Goal: Task Accomplishment & Management: Use online tool/utility

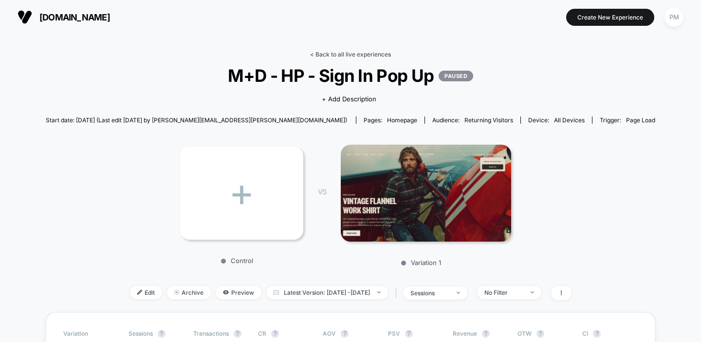
click at [339, 52] on link "< Back to all live experiences" at bounding box center [350, 54] width 81 height 7
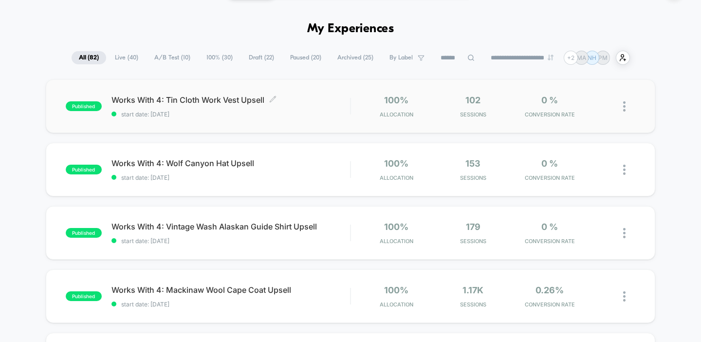
scroll to position [53, 0]
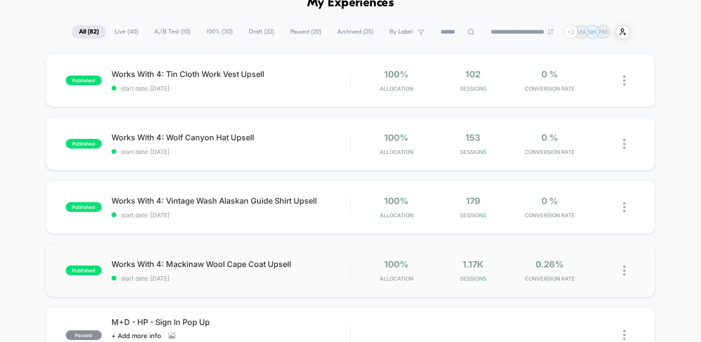
click at [242, 254] on div "published Works With 4: Mackinaw Wool Cape Coat Upsell start date: [DATE] 100% …" at bounding box center [351, 270] width 610 height 54
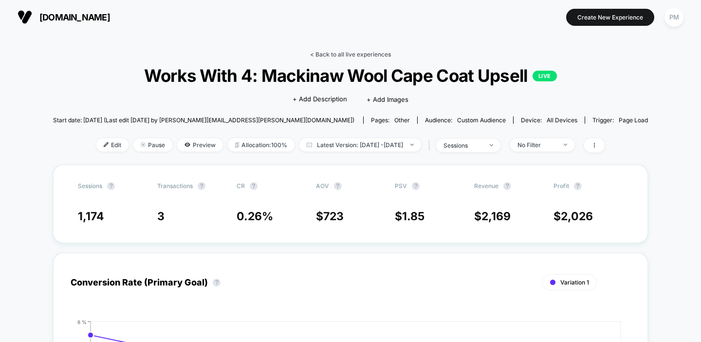
click at [328, 52] on link "< Back to all live experiences" at bounding box center [350, 54] width 81 height 7
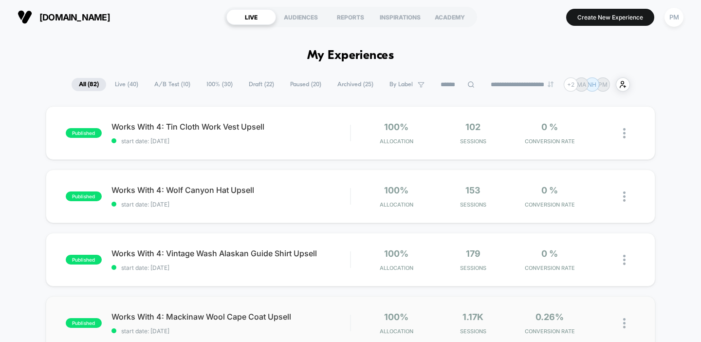
click at [277, 306] on div "published Works With 4: Mackinaw Wool Cape Coat Upsell start date: 9/11/2025 10…" at bounding box center [351, 323] width 610 height 54
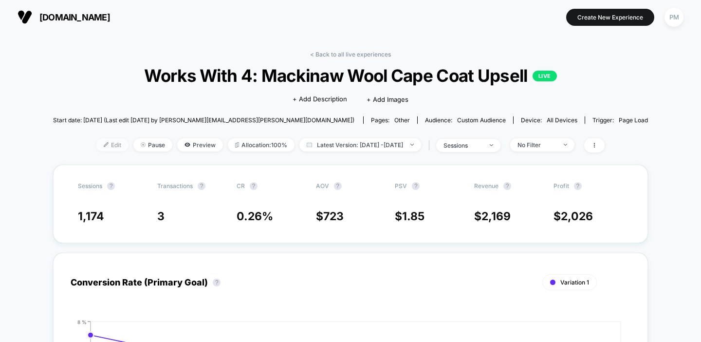
click at [98, 140] on span "Edit" at bounding box center [112, 144] width 32 height 13
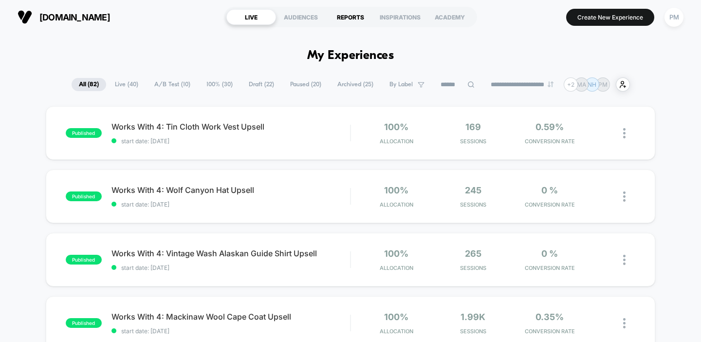
click at [350, 15] on div "REPORTS" at bounding box center [351, 17] width 50 height 16
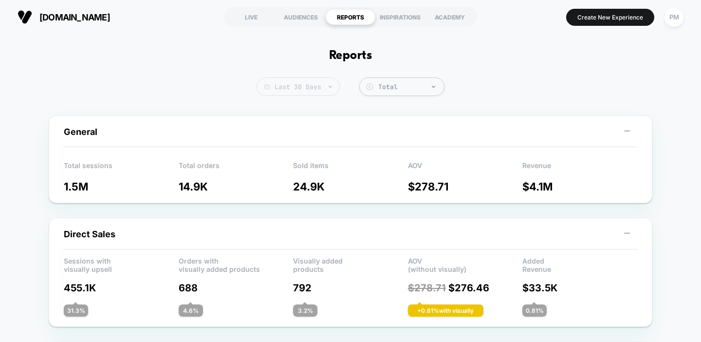
click at [309, 78] on span "Last 30 Days" at bounding box center [298, 86] width 83 height 18
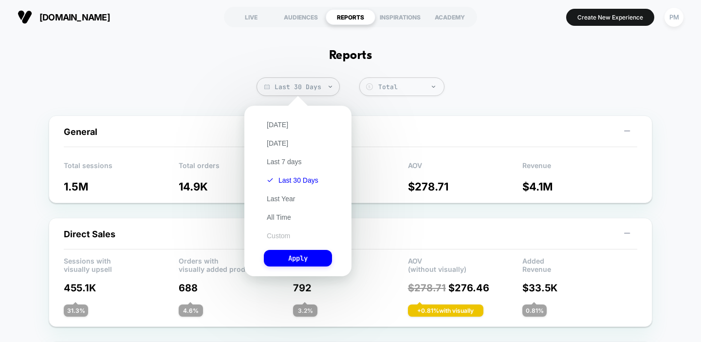
click at [274, 232] on button "Custom" at bounding box center [278, 235] width 29 height 9
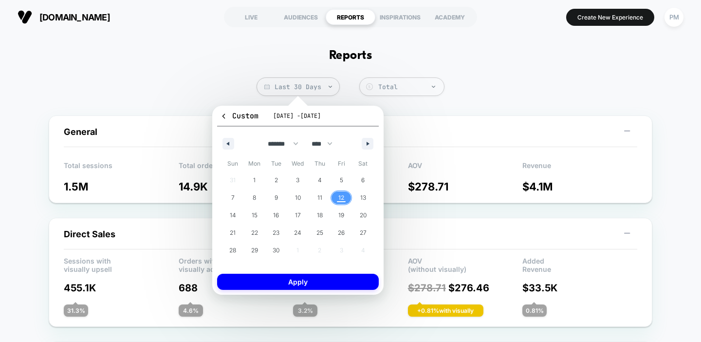
click at [336, 199] on span "12" at bounding box center [341, 197] width 22 height 13
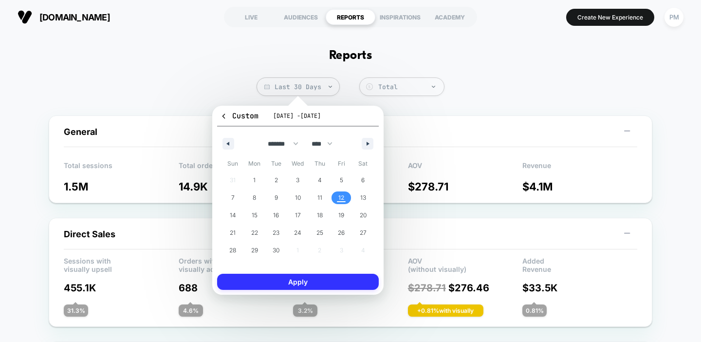
click at [320, 279] on button "Apply" at bounding box center [298, 282] width 162 height 16
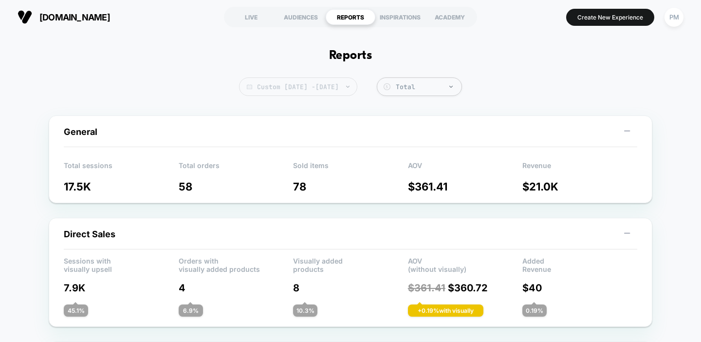
click at [342, 85] on span "Custom Sep 12, 2025 - Sep 12, 2025" at bounding box center [298, 86] width 118 height 18
select select "*"
select select "****"
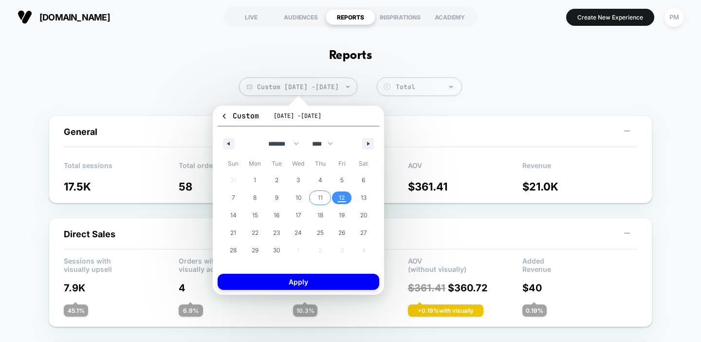
click at [321, 194] on span "11" at bounding box center [320, 198] width 5 height 18
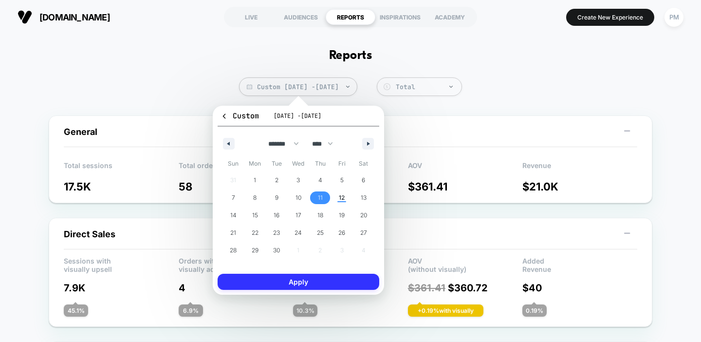
click at [318, 286] on button "Apply" at bounding box center [299, 282] width 162 height 16
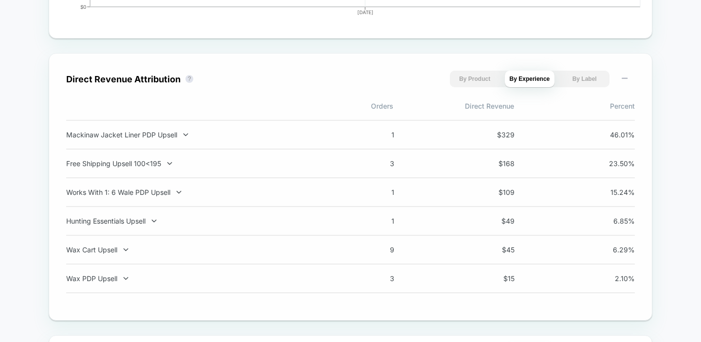
scroll to position [642, 0]
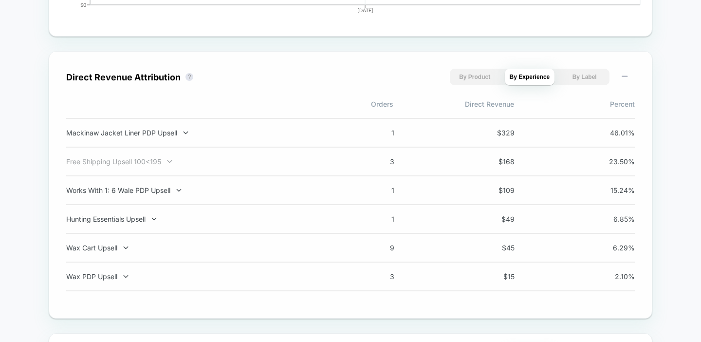
click at [240, 165] on div "Free Shipping Upsell 100<195" at bounding box center [194, 161] width 256 height 8
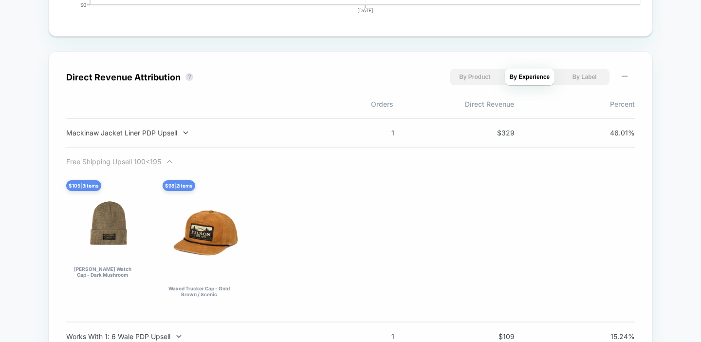
click at [246, 164] on div "Free Shipping Upsell 100<195" at bounding box center [194, 161] width 256 height 8
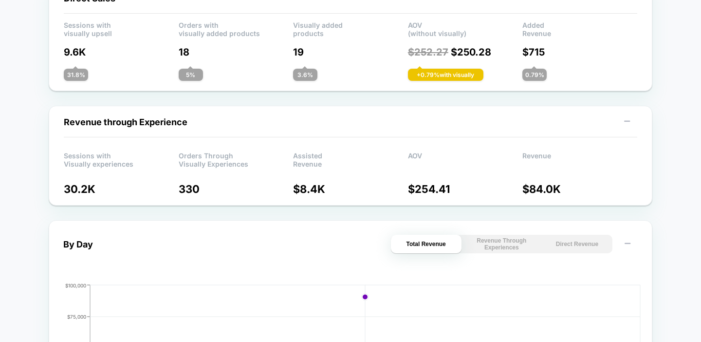
scroll to position [0, 0]
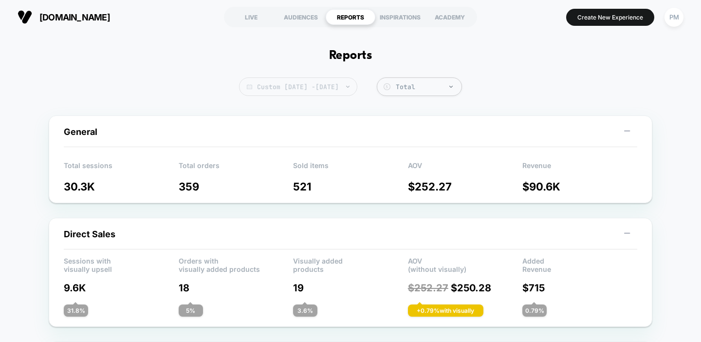
click at [289, 88] on span "Custom Sep 11, 2025 - Sep 11, 2025" at bounding box center [298, 86] width 118 height 18
select select "*"
select select "****"
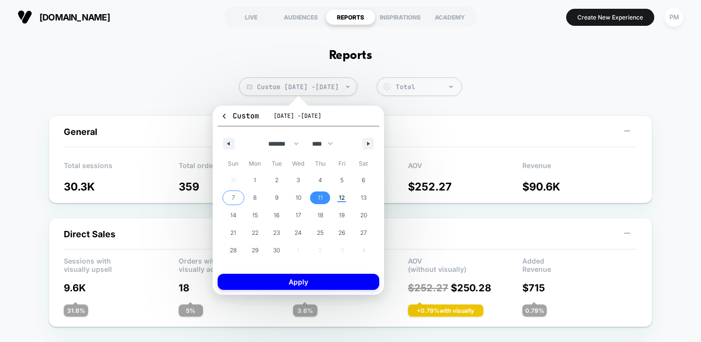
click at [229, 200] on span "7" at bounding box center [233, 197] width 22 height 13
click at [339, 193] on span "12" at bounding box center [342, 198] width 6 height 18
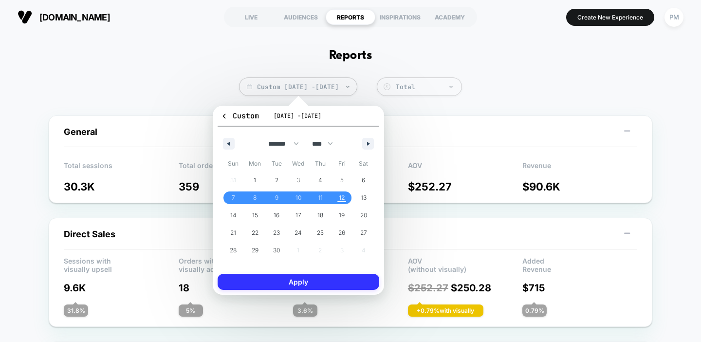
click at [327, 279] on button "Apply" at bounding box center [299, 282] width 162 height 16
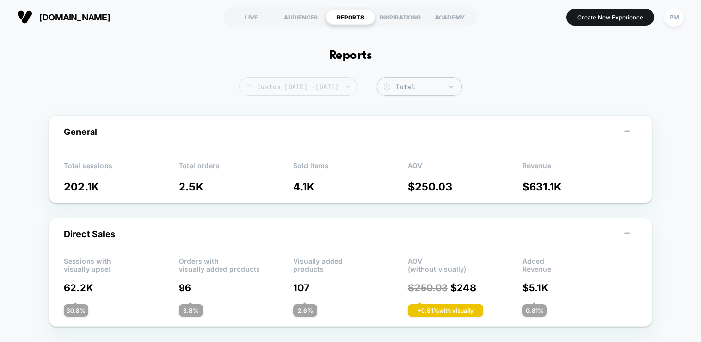
click at [283, 87] on span "Custom Sep 7, 2025 - Sep 11, 2025" at bounding box center [298, 86] width 118 height 18
select select "*"
select select "****"
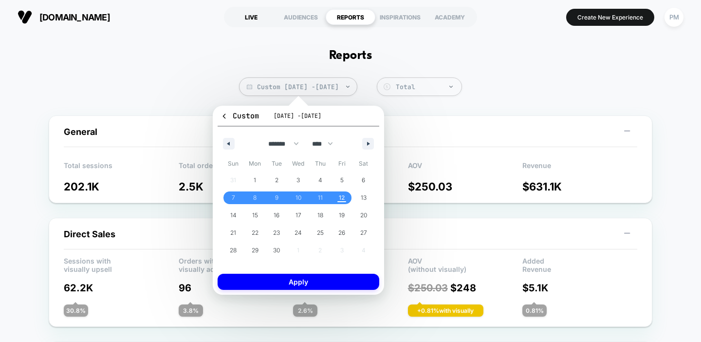
click at [255, 18] on div "LIVE" at bounding box center [251, 17] width 50 height 16
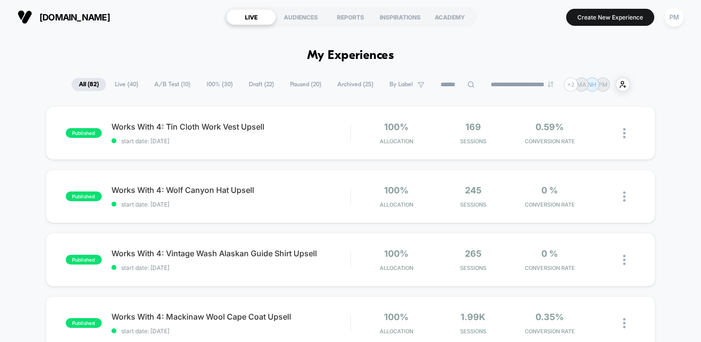
click at [167, 83] on span "A/B Test ( 10 )" at bounding box center [172, 84] width 51 height 13
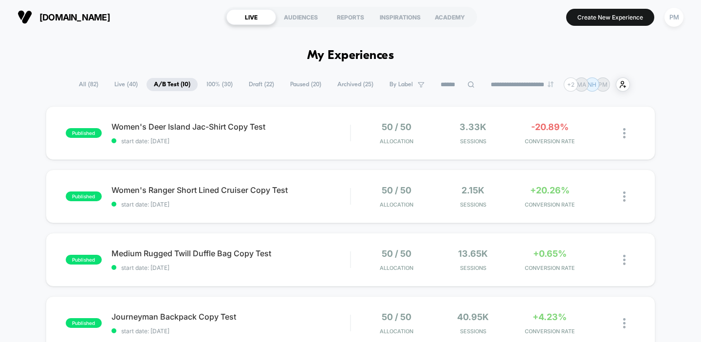
click at [298, 88] on span "Paused ( 20 )" at bounding box center [306, 84] width 46 height 13
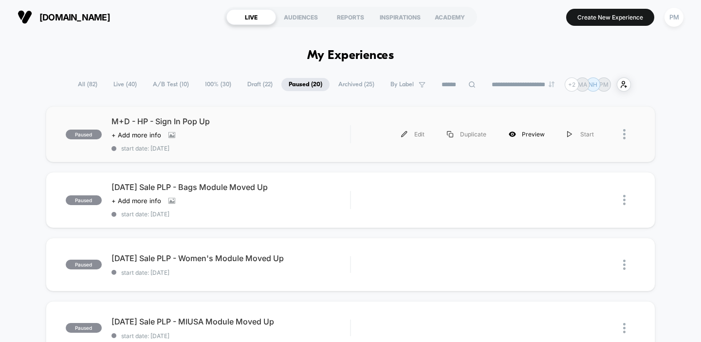
click at [532, 136] on div "Preview" at bounding box center [526, 134] width 58 height 22
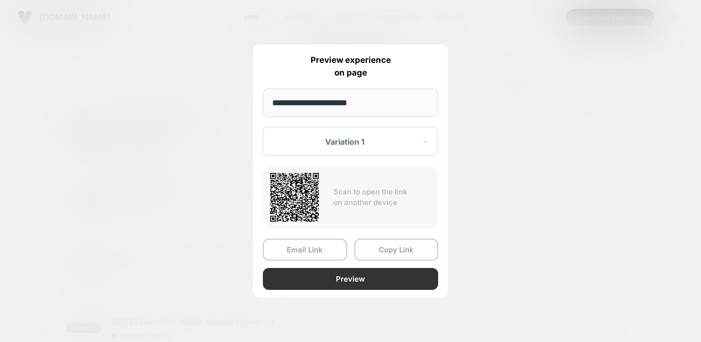
click at [347, 274] on button "Preview" at bounding box center [350, 279] width 175 height 22
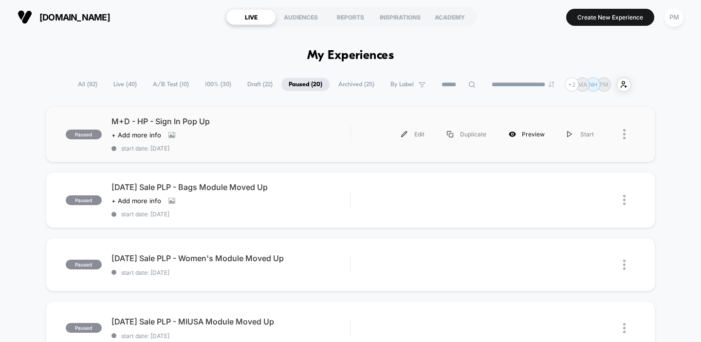
click at [535, 132] on div "Preview" at bounding box center [526, 134] width 58 height 22
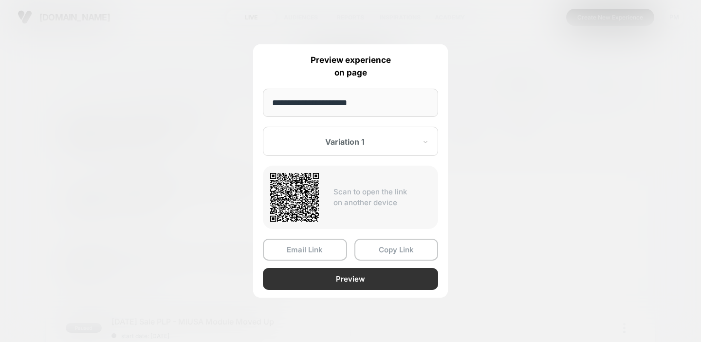
click at [377, 277] on button "Preview" at bounding box center [350, 279] width 175 height 22
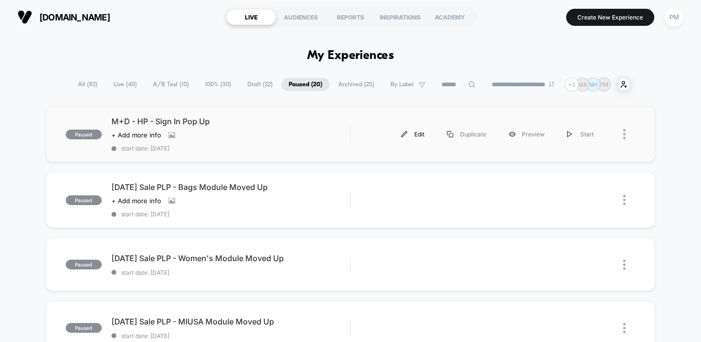
click at [407, 135] on img at bounding box center [404, 134] width 6 height 6
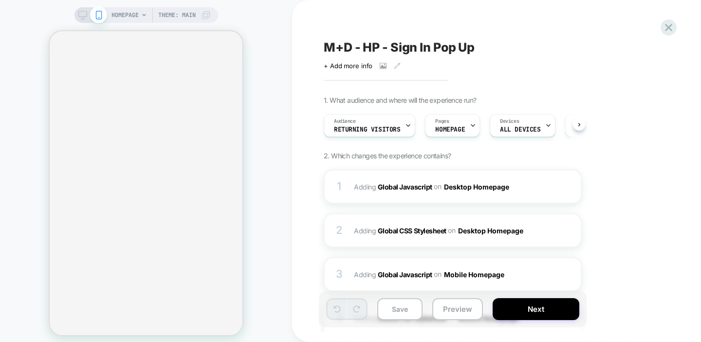
scroll to position [0, 0]
click at [84, 16] on icon at bounding box center [82, 15] width 9 height 9
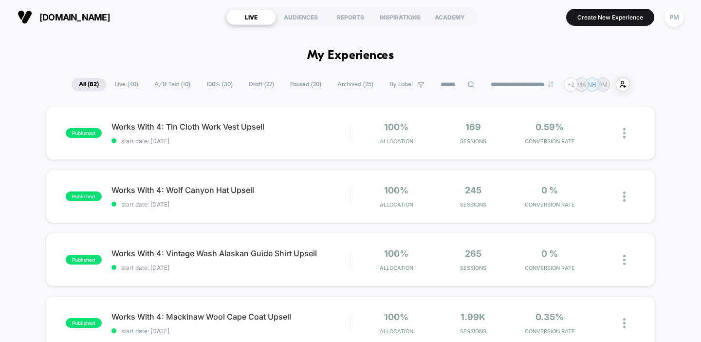
click at [470, 86] on div at bounding box center [457, 85] width 49 height 12
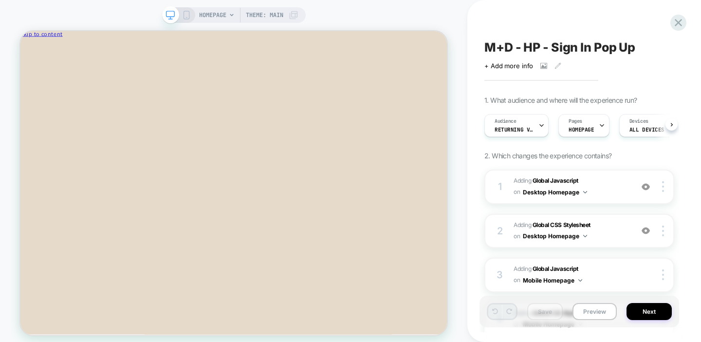
scroll to position [0, 0]
click at [592, 314] on button "Preview" at bounding box center [594, 311] width 44 height 17
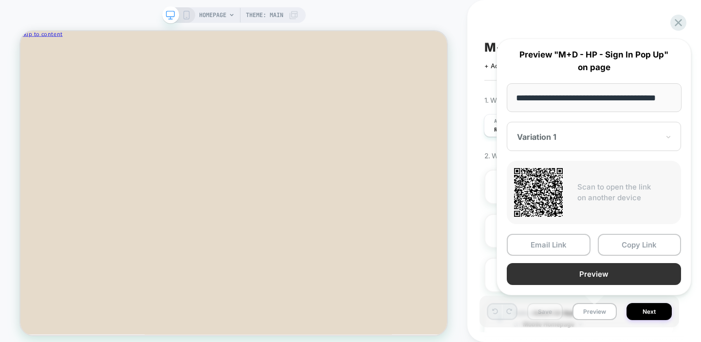
scroll to position [0, 0]
click at [574, 271] on button "Preview" at bounding box center [594, 274] width 174 height 22
